Goal: Transaction & Acquisition: Book appointment/travel/reservation

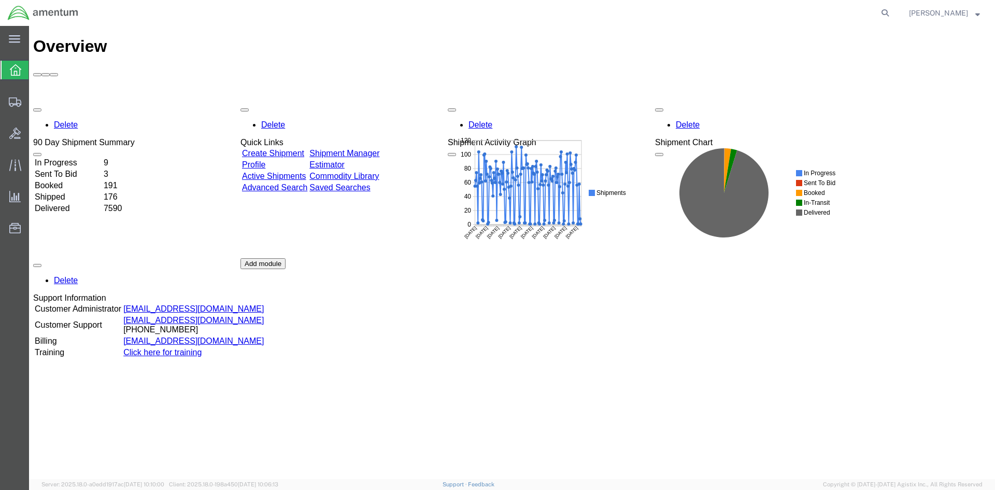
click at [379, 149] on link "Shipment Manager" at bounding box center [344, 153] width 70 height 9
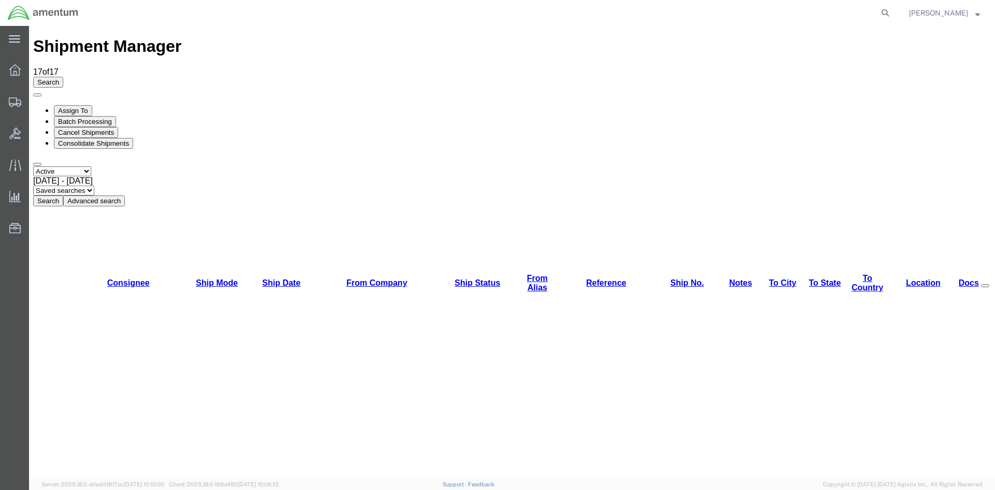
click at [63, 195] on button "Search" at bounding box center [48, 200] width 30 height 11
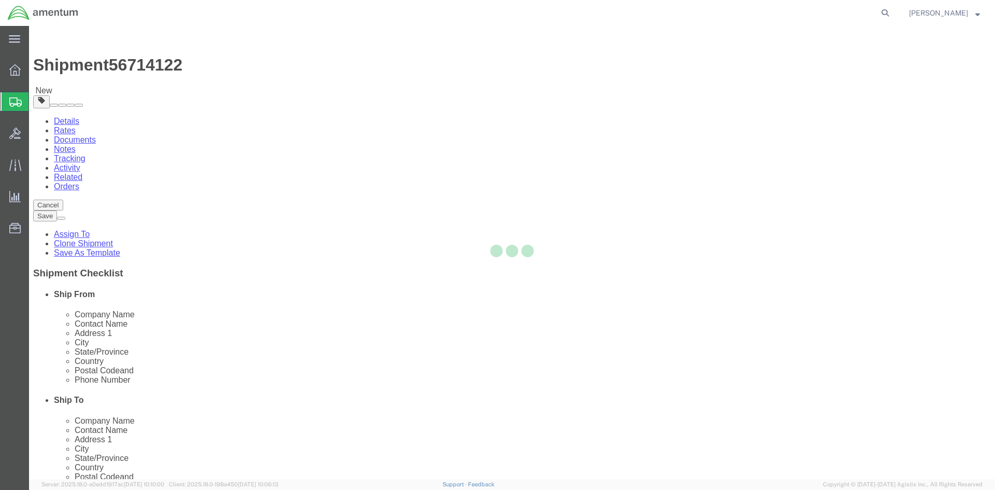
select select "42668"
select select "42721"
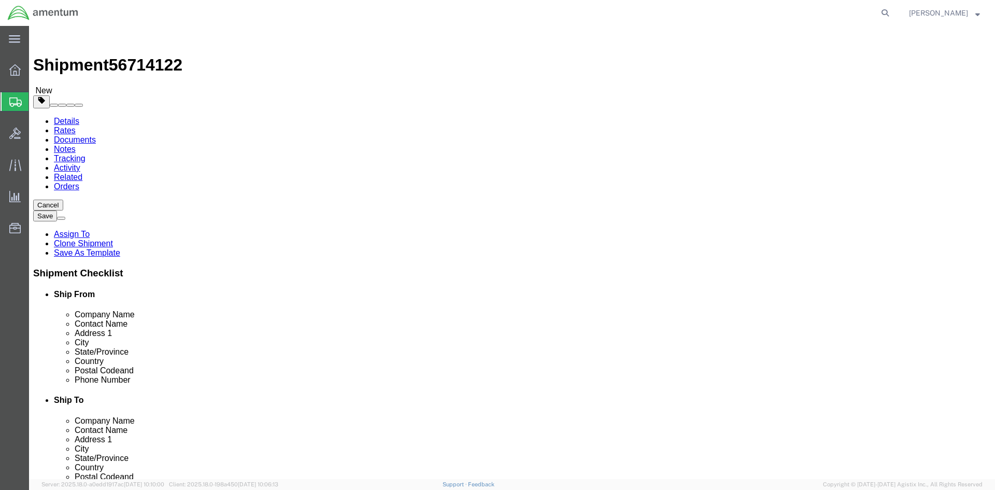
drag, startPoint x: 895, startPoint y: 462, endPoint x: 866, endPoint y: 438, distance: 37.2
click button "Rate Shipment"
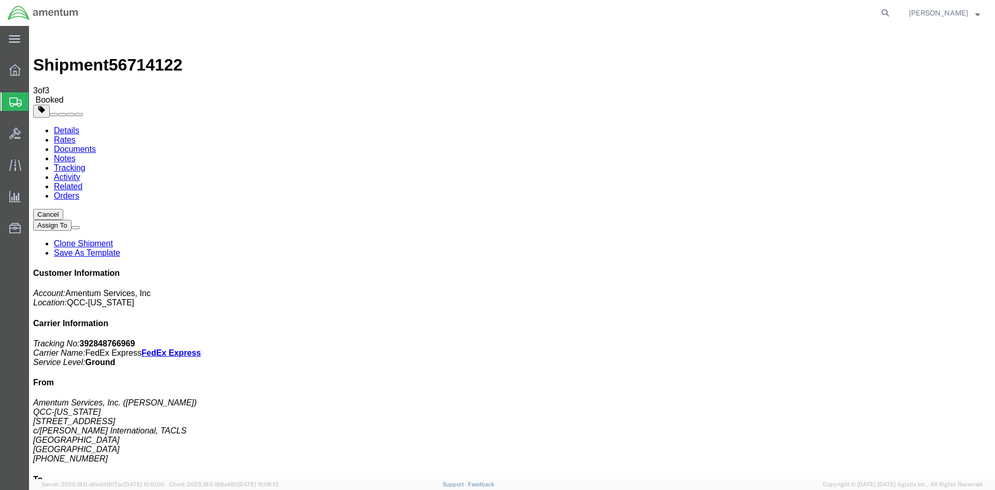
drag, startPoint x: 367, startPoint y: 185, endPoint x: 418, endPoint y: 184, distance: 51.3
copy td "392848766969"
click at [36, 74] on span "Overview" at bounding box center [32, 70] width 7 height 21
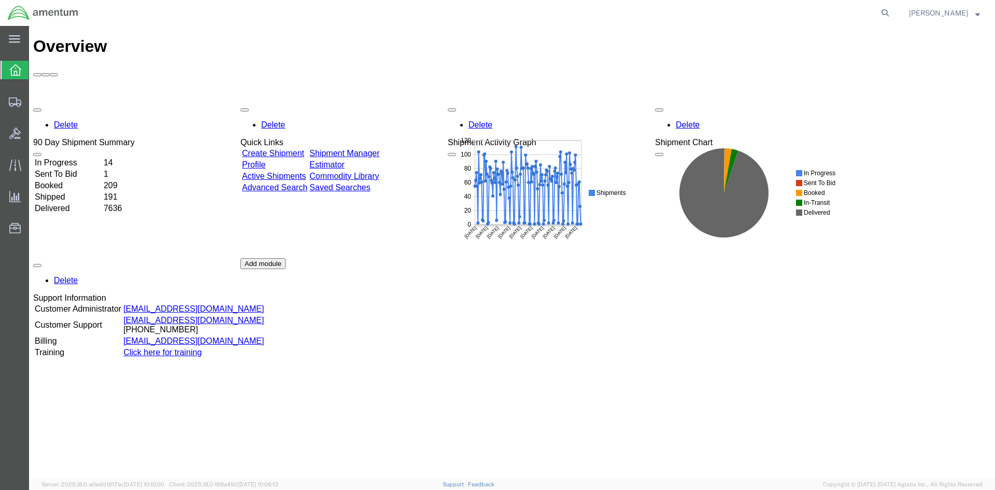
click at [366, 103] on div "Delete 90 Day Shipment Summary In Progress 14 Sent To Bid 1 Booked 209 Shipped …" at bounding box center [512, 258] width 958 height 311
